Goal: Task Accomplishment & Management: Manage account settings

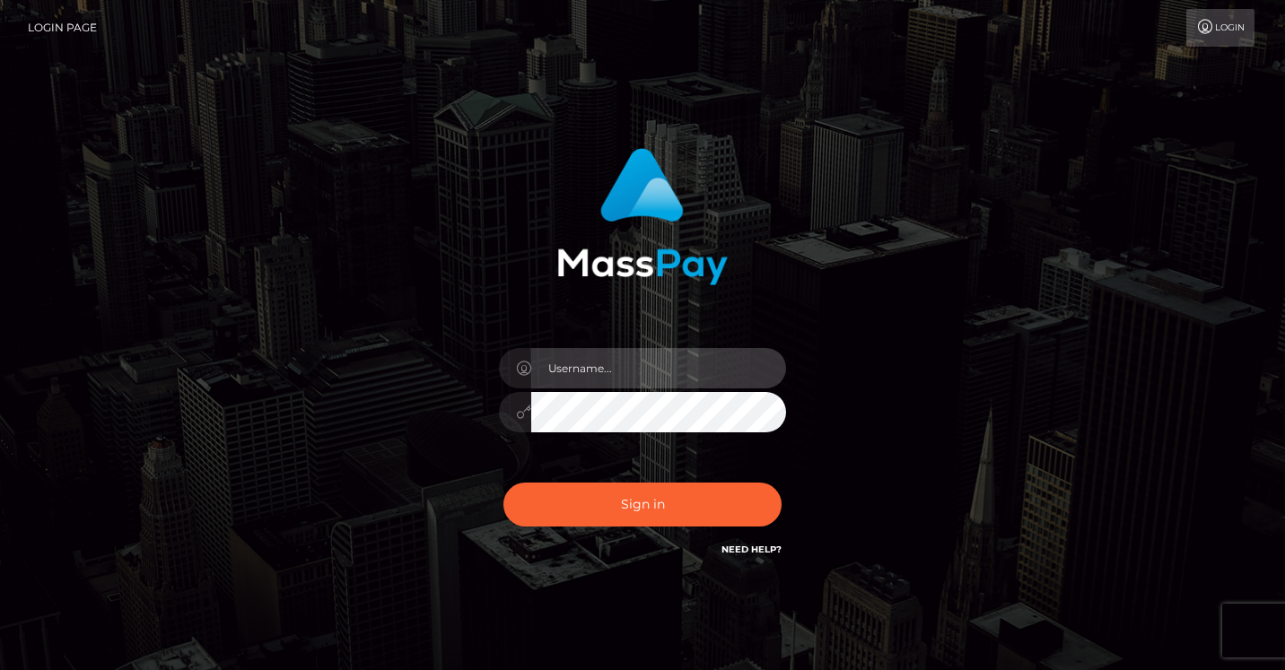
click at [660, 365] on input "text" at bounding box center [658, 368] width 255 height 40
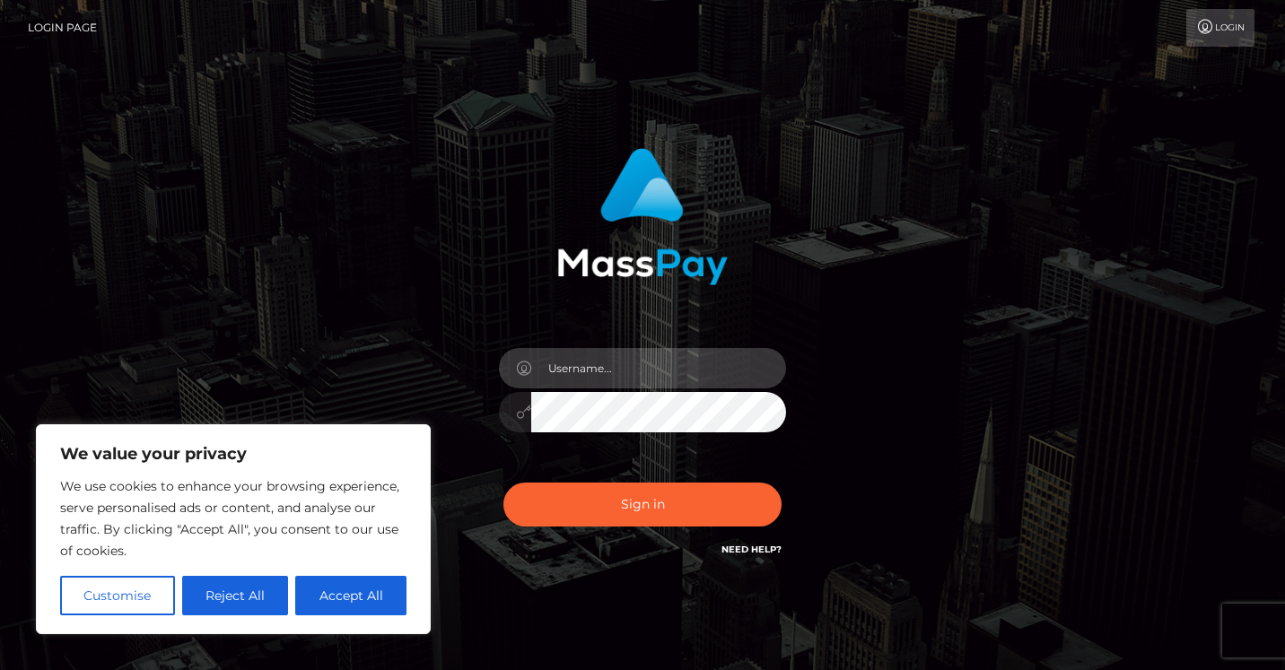
type input "sugaronyxx@gmail.com"
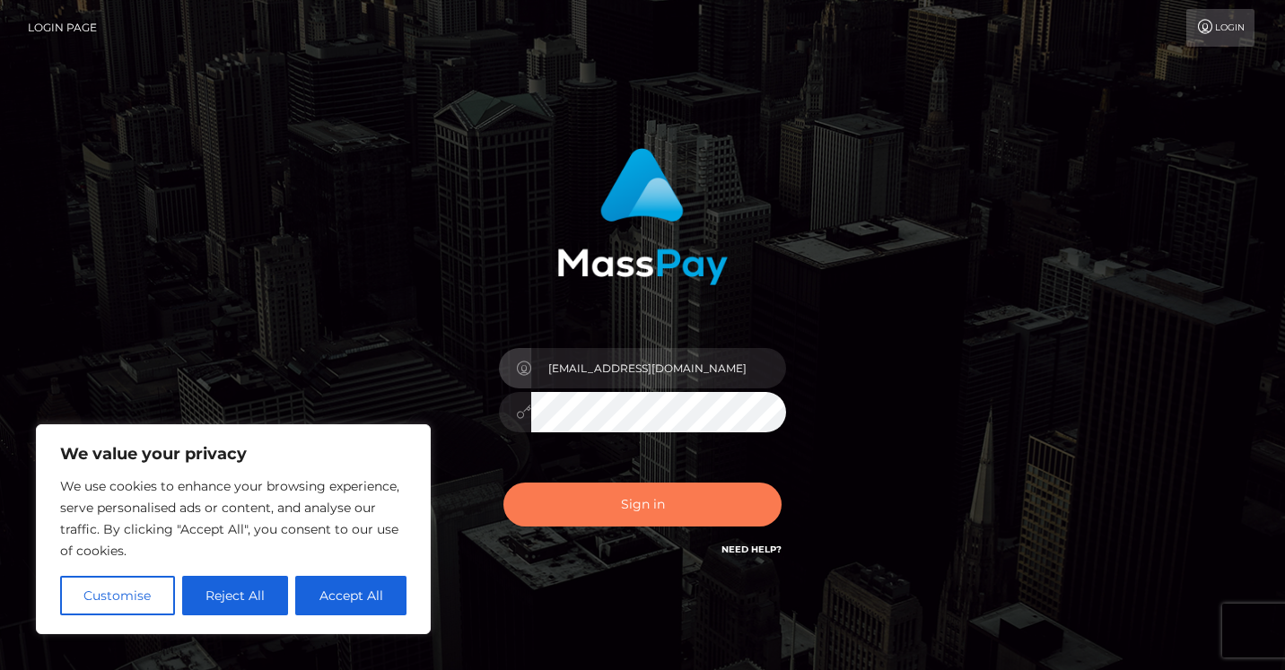
click at [594, 515] on button "Sign in" at bounding box center [642, 505] width 278 height 44
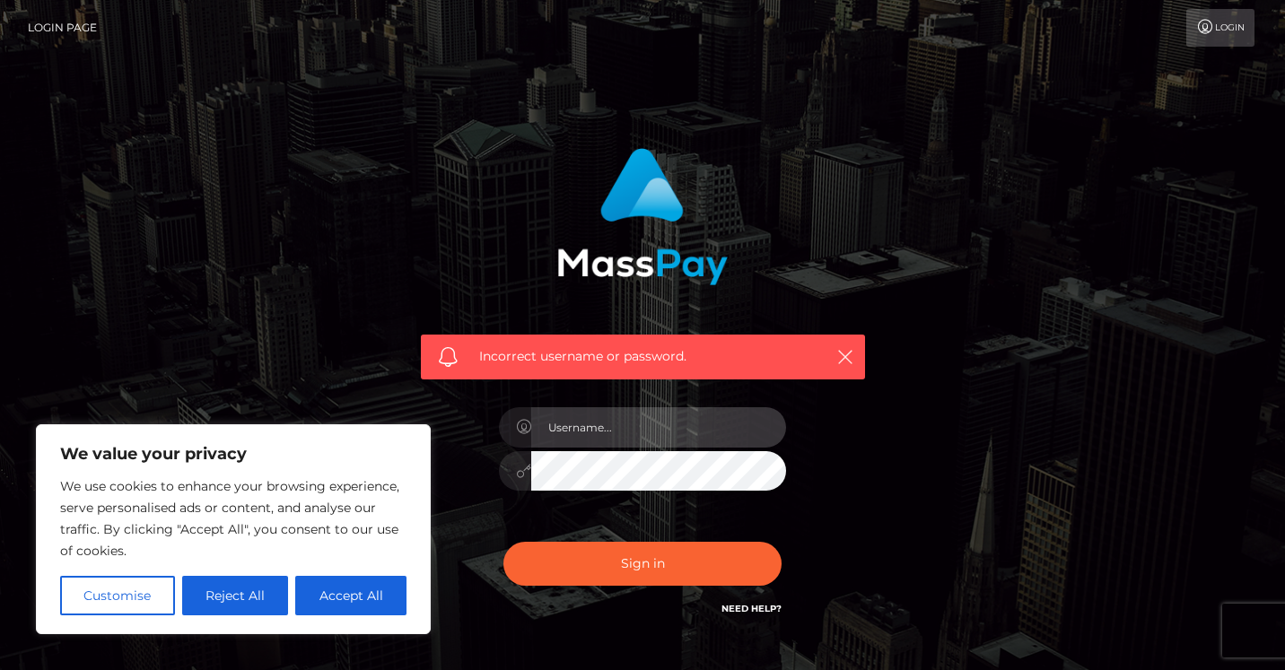
click at [661, 428] on input "text" at bounding box center [658, 427] width 255 height 40
type input "sugaronyxx@gmail.com"
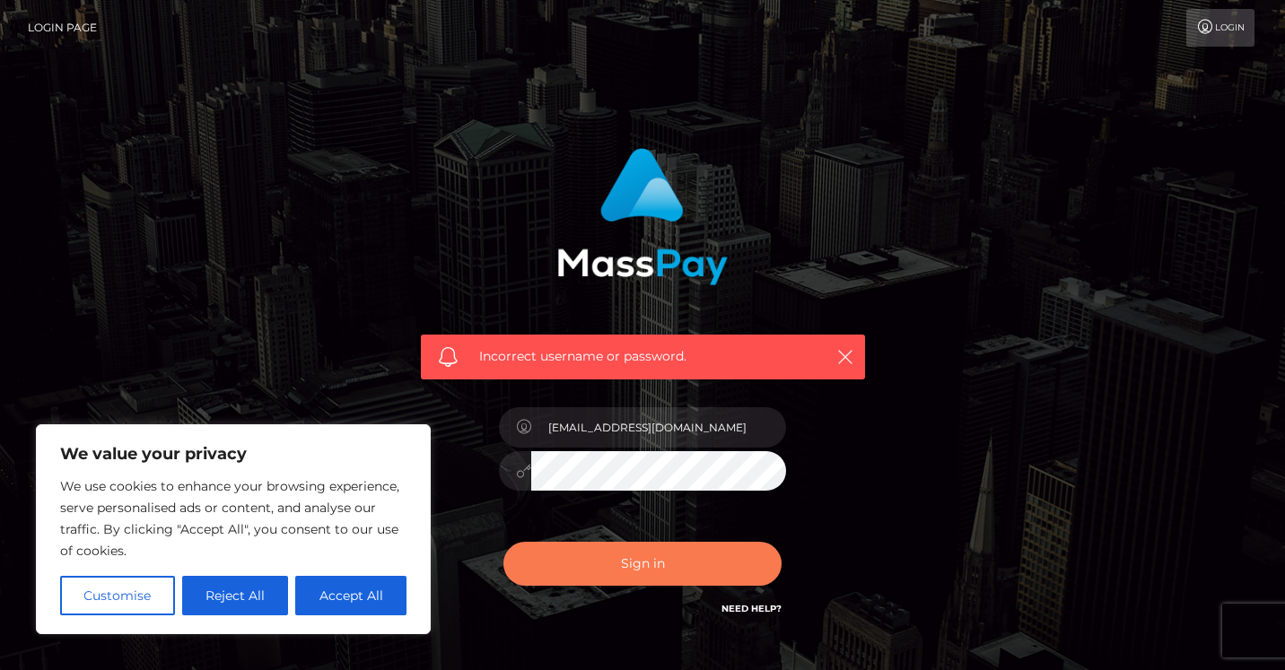
click at [625, 558] on button "Sign in" at bounding box center [642, 564] width 278 height 44
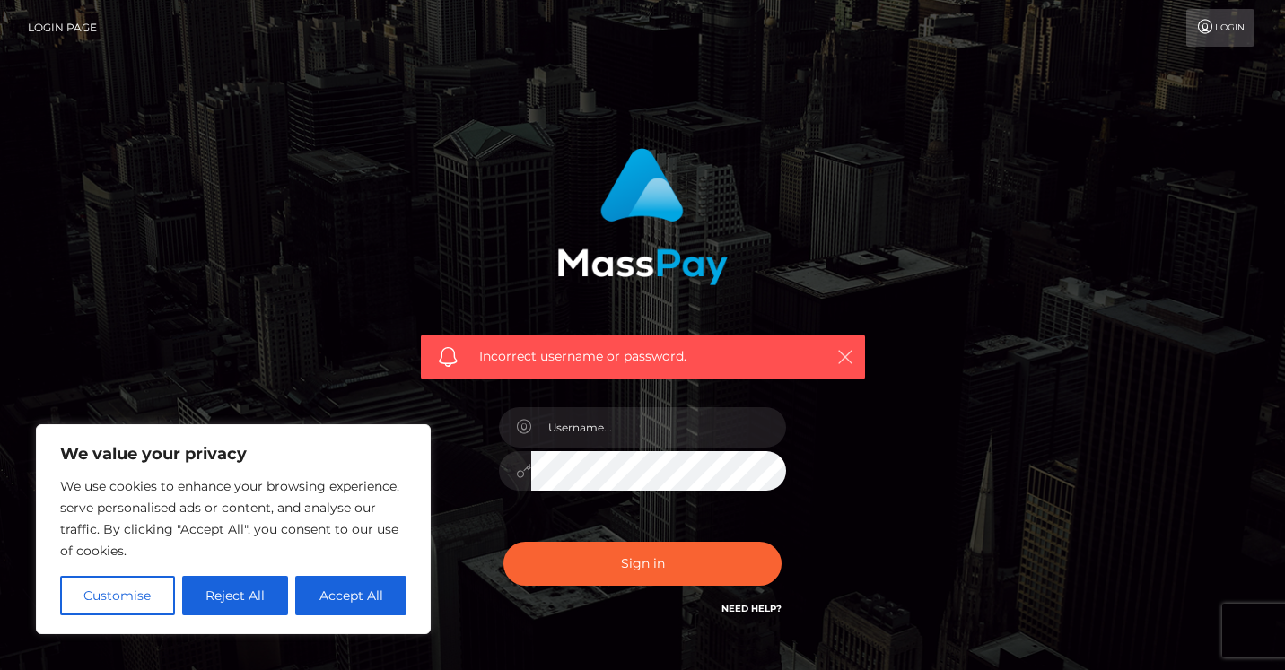
click at [849, 362] on icon "button" at bounding box center [845, 357] width 18 height 18
click at [1256, 18] on li "Login" at bounding box center [1221, 28] width 71 height 38
click at [1230, 19] on link "Login" at bounding box center [1220, 28] width 68 height 38
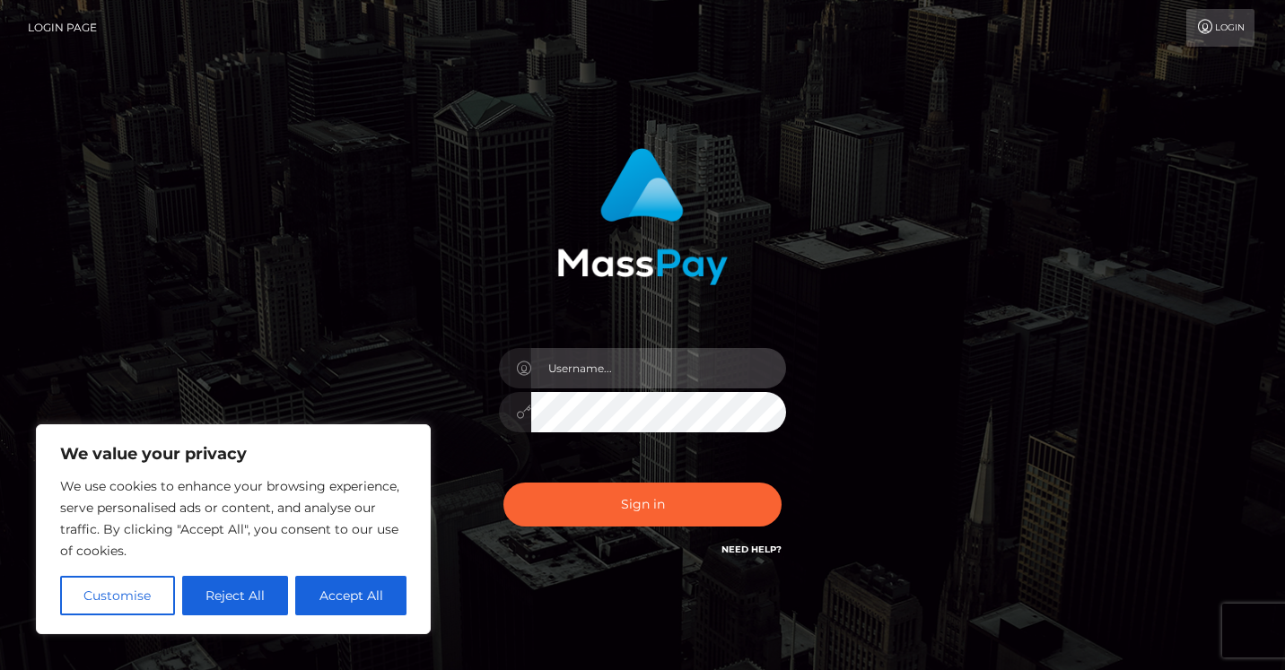
click at [568, 371] on input "text" at bounding box center [658, 368] width 255 height 40
type input "sugaronyxx@gmail.com"
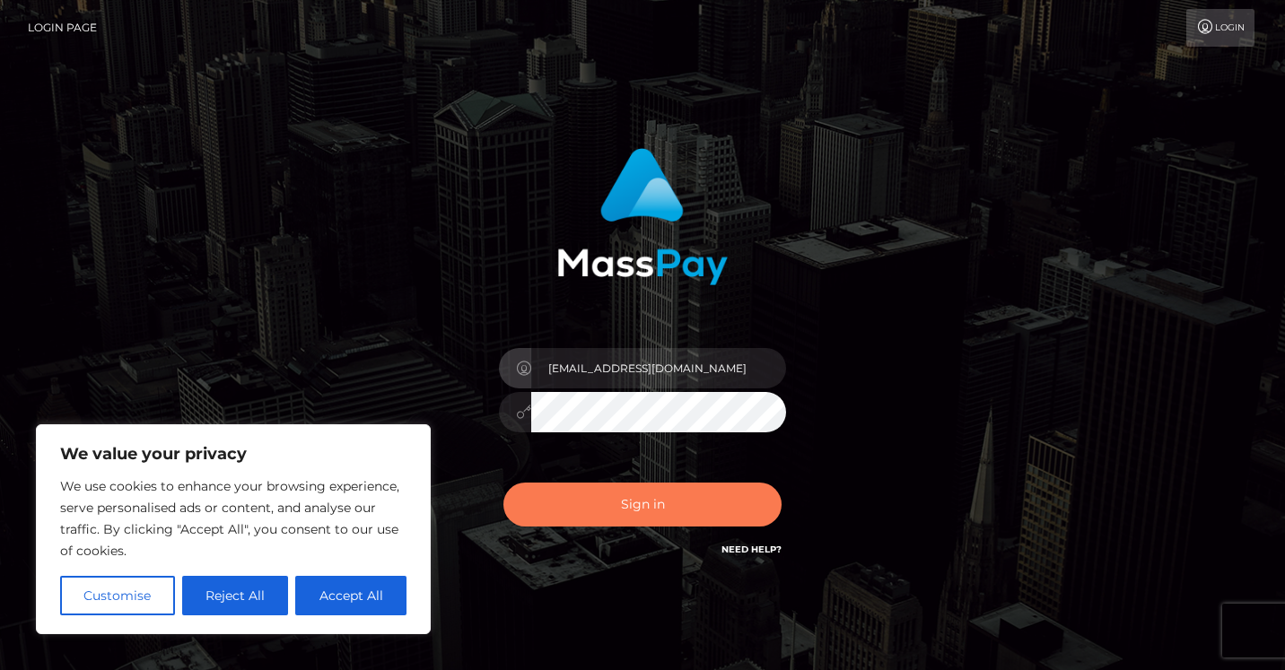
click at [622, 503] on button "Sign in" at bounding box center [642, 505] width 278 height 44
